Goal: Information Seeking & Learning: Understand process/instructions

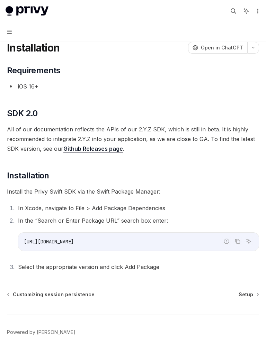
scroll to position [45, 0]
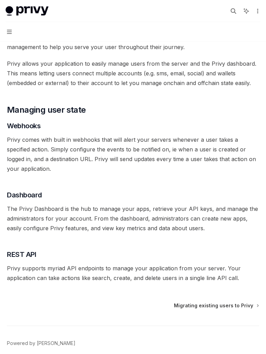
scroll to position [79, 0]
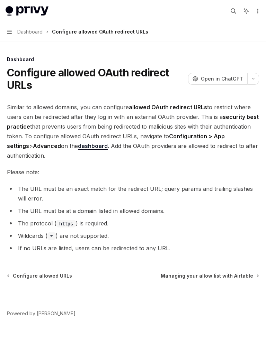
scroll to position [2, 0]
